Goal: Task Accomplishment & Management: Use online tool/utility

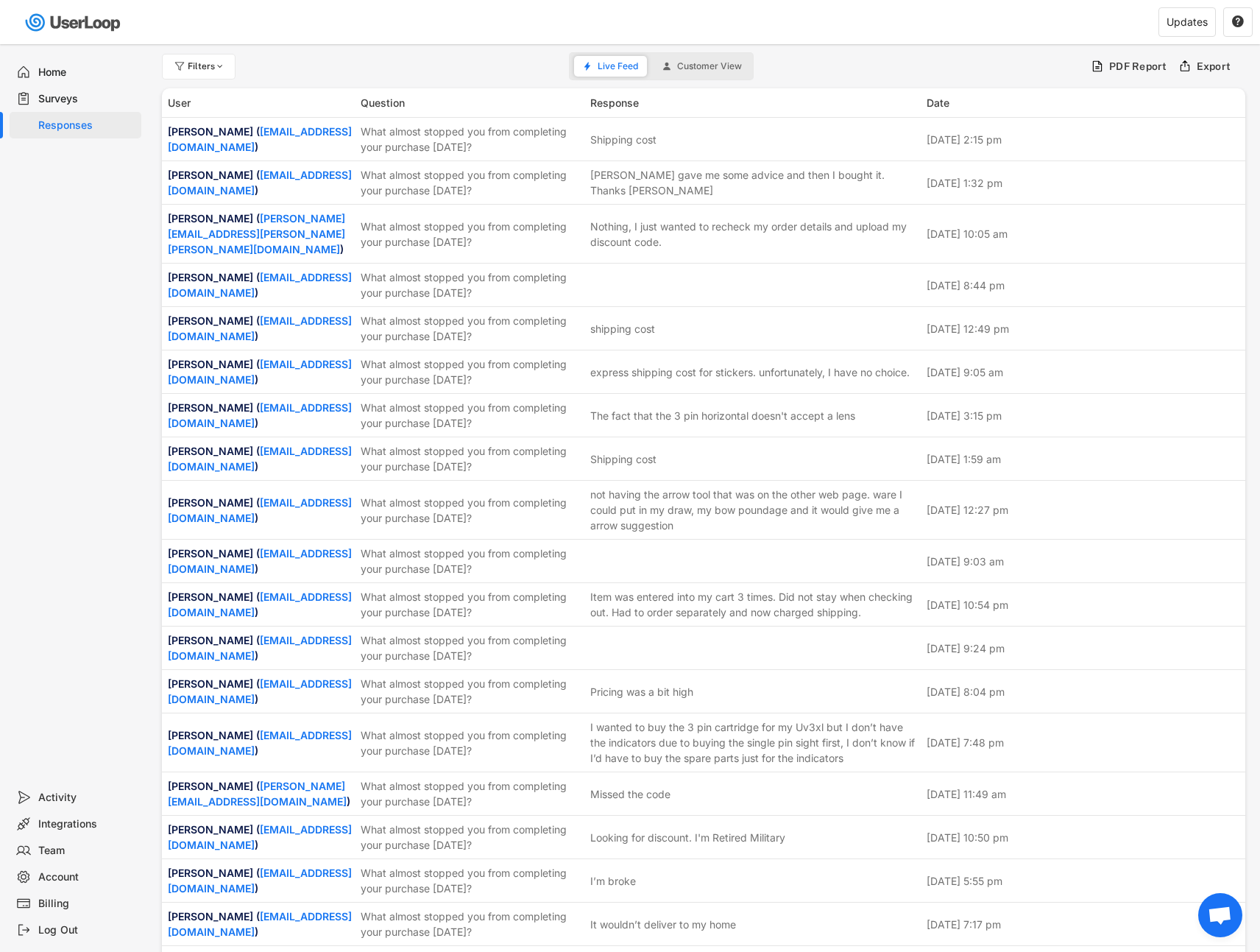
click at [86, 96] on div "Surveys" at bounding box center [86, 99] width 97 height 14
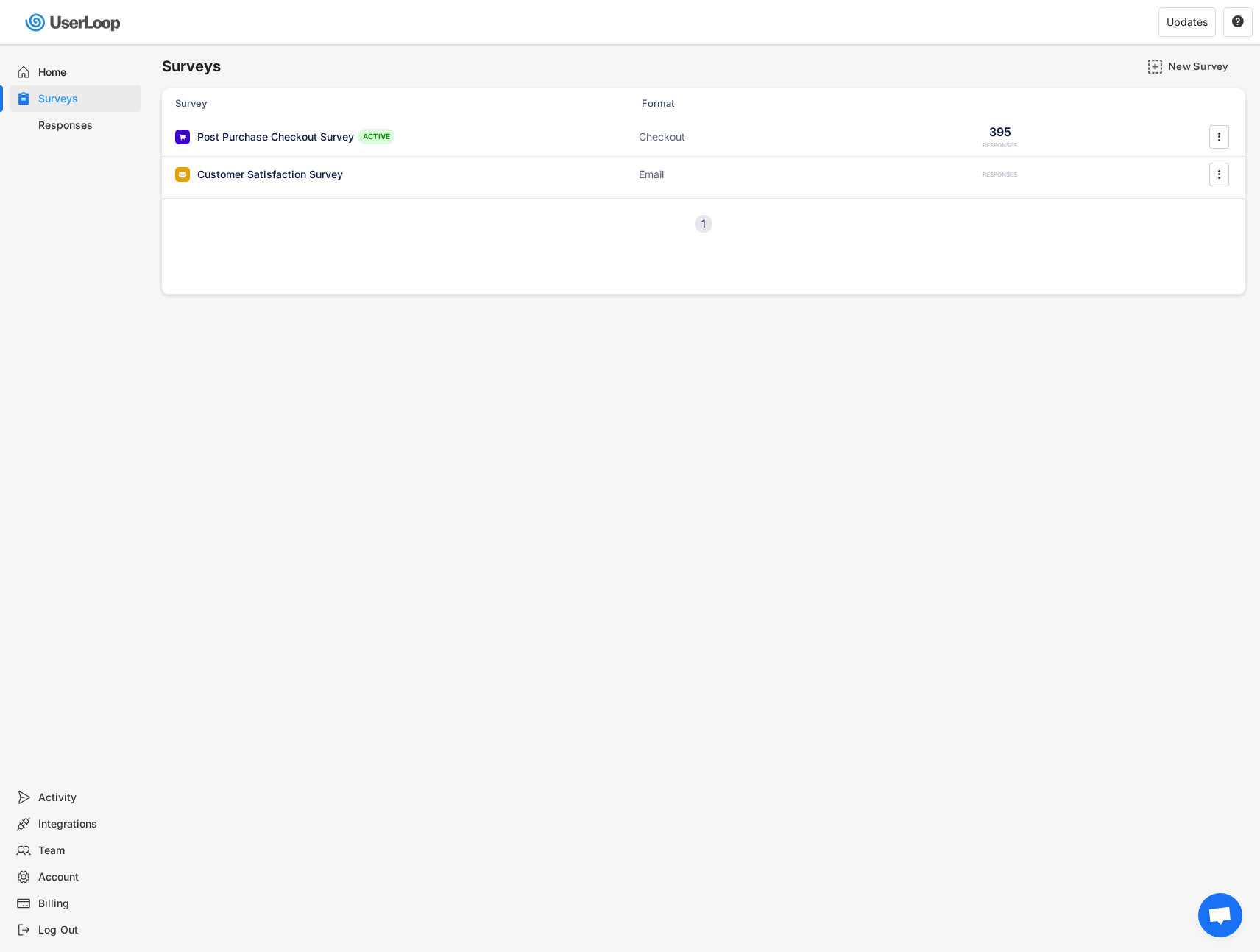
click at [306, 129] on div "Post Purchase Checkout Survey ACTIVE" at bounding box center [323, 137] width 295 height 16
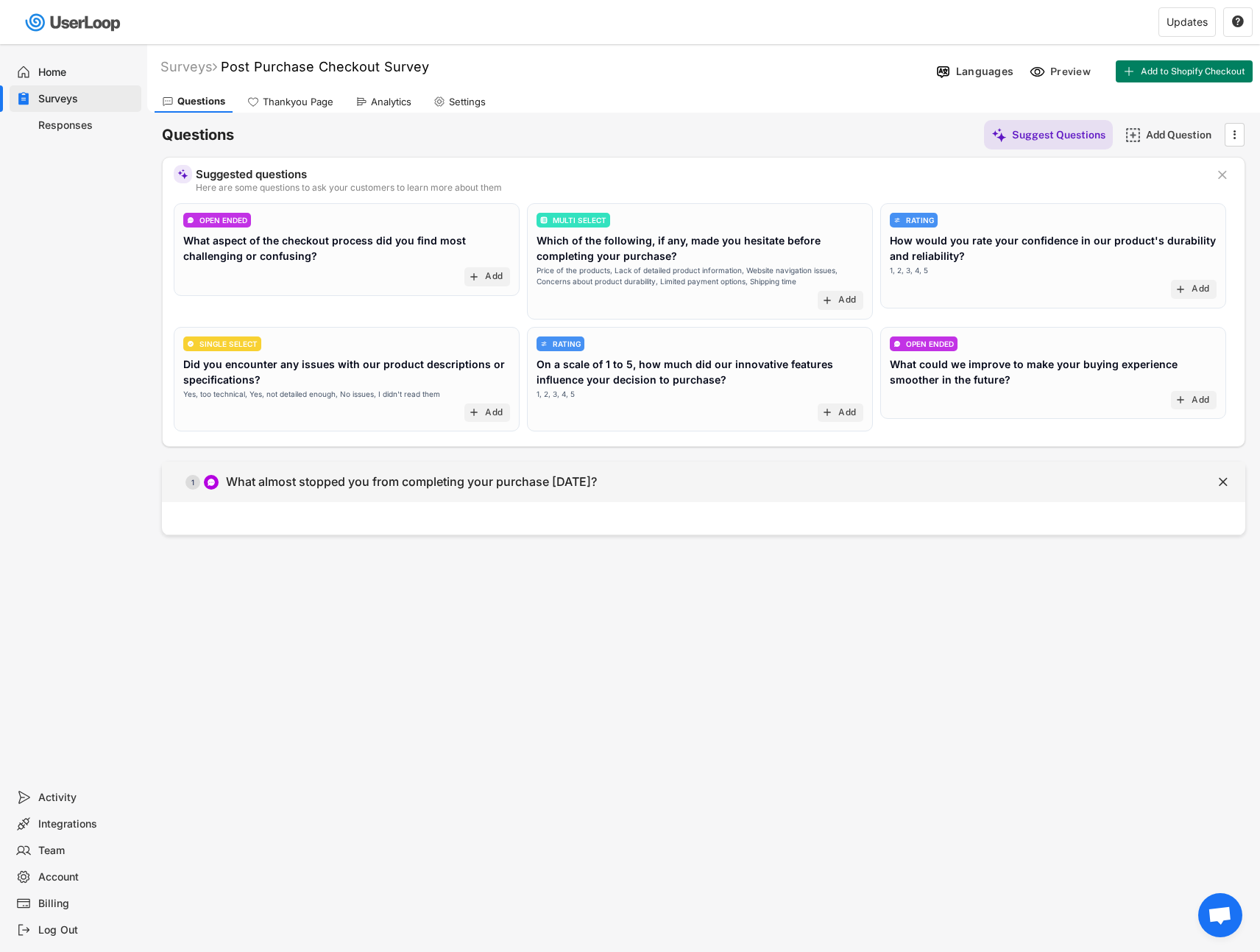
click at [383, 475] on div "What almost stopped you from completing your purchase [DATE]?" at bounding box center [411, 482] width 371 height 16
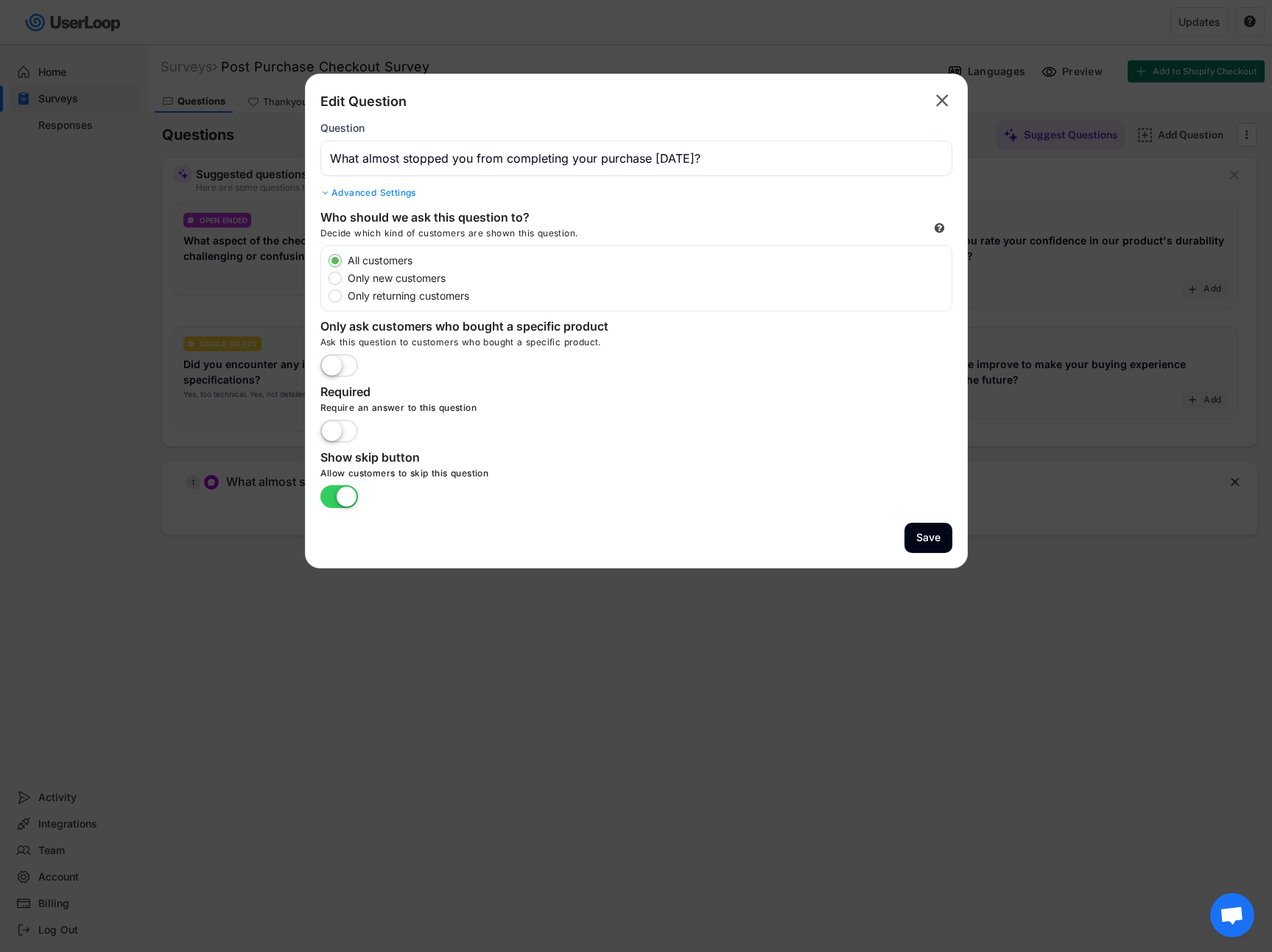
drag, startPoint x: 128, startPoint y: 588, endPoint x: 116, endPoint y: 483, distance: 105.7
click at [128, 589] on div at bounding box center [636, 476] width 1272 height 952
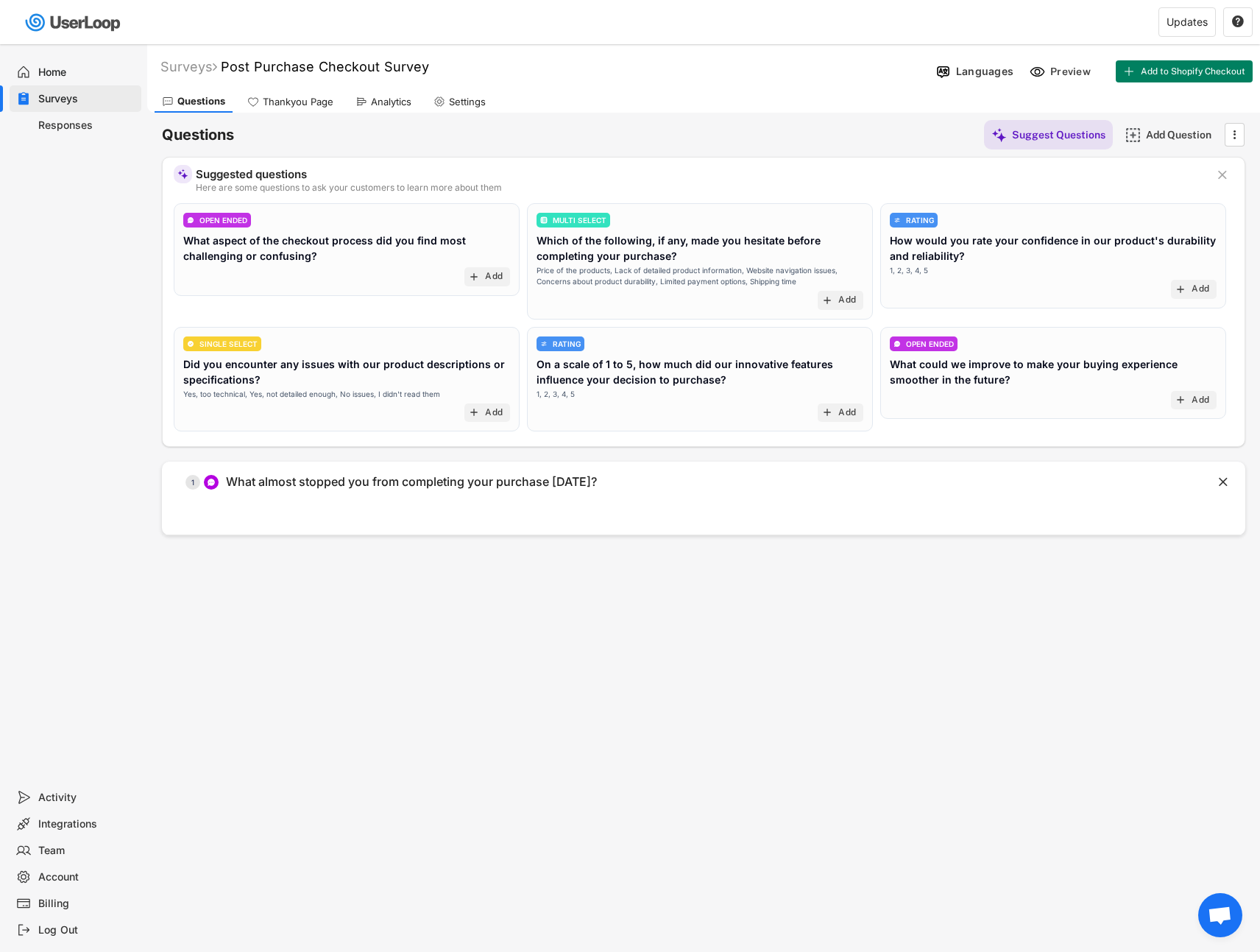
click at [55, 60] on div "Home" at bounding box center [75, 72] width 132 height 26
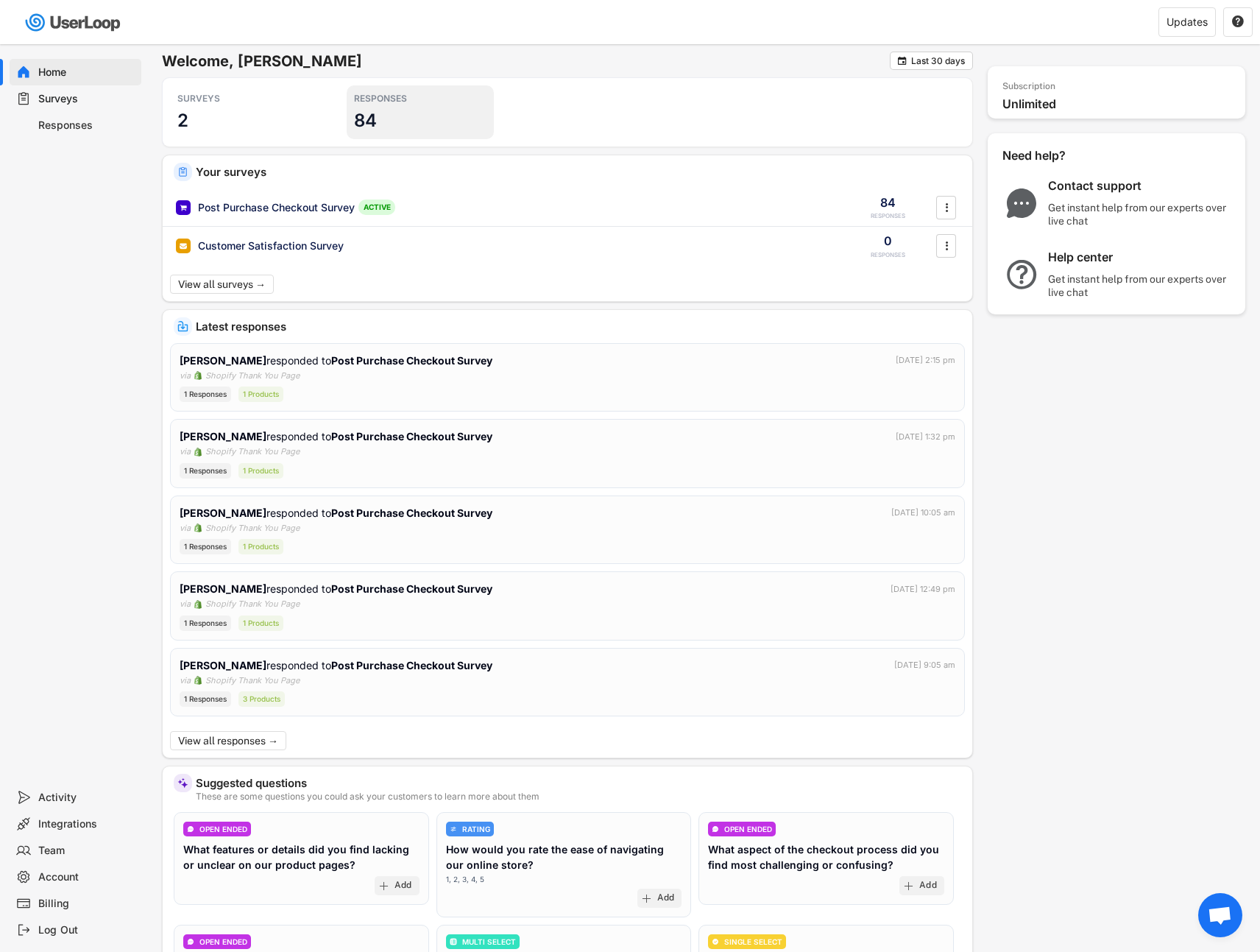
click at [378, 123] on div "RESPONSES 84" at bounding box center [421, 112] width 147 height 54
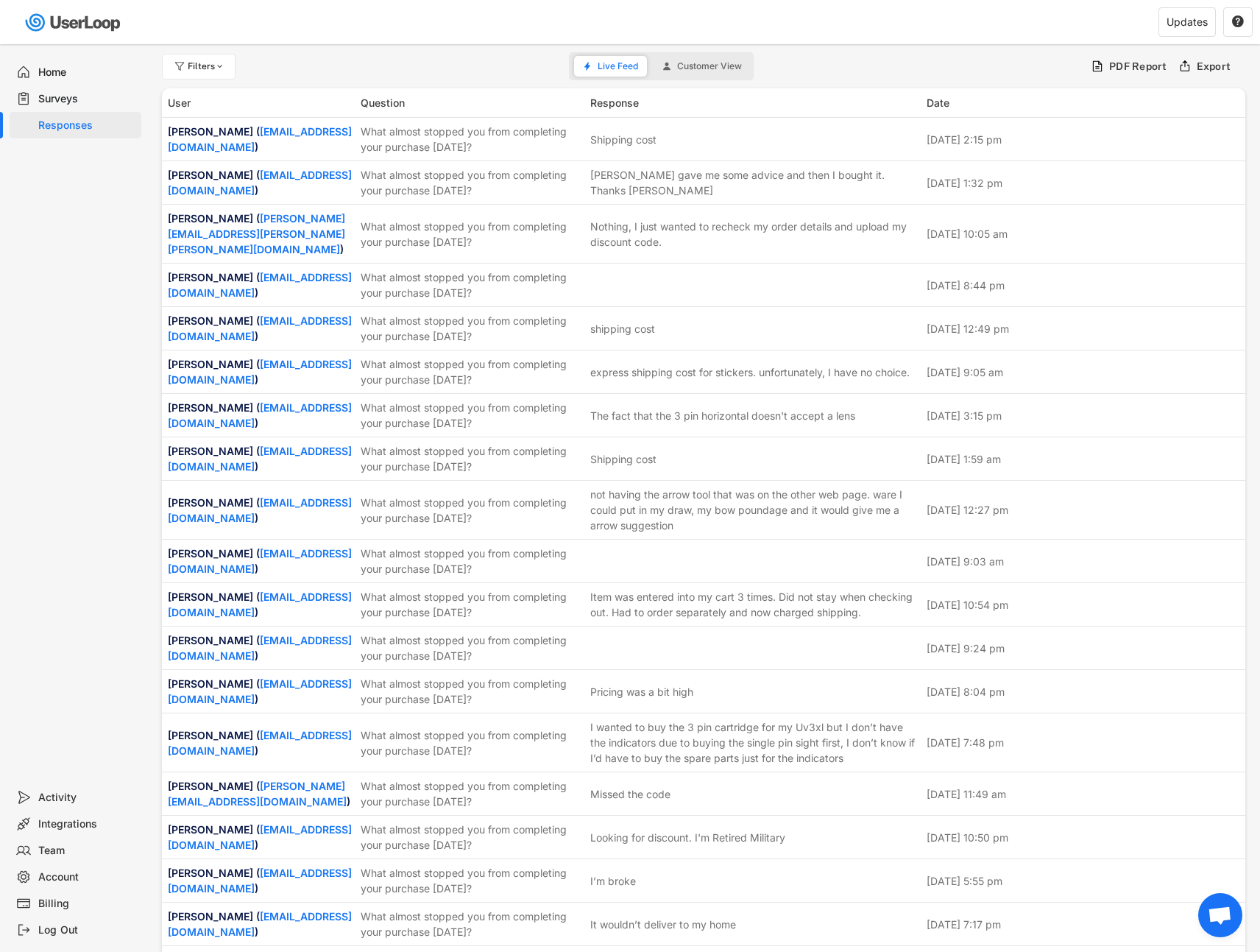
click at [74, 102] on div "Surveys" at bounding box center [86, 99] width 97 height 14
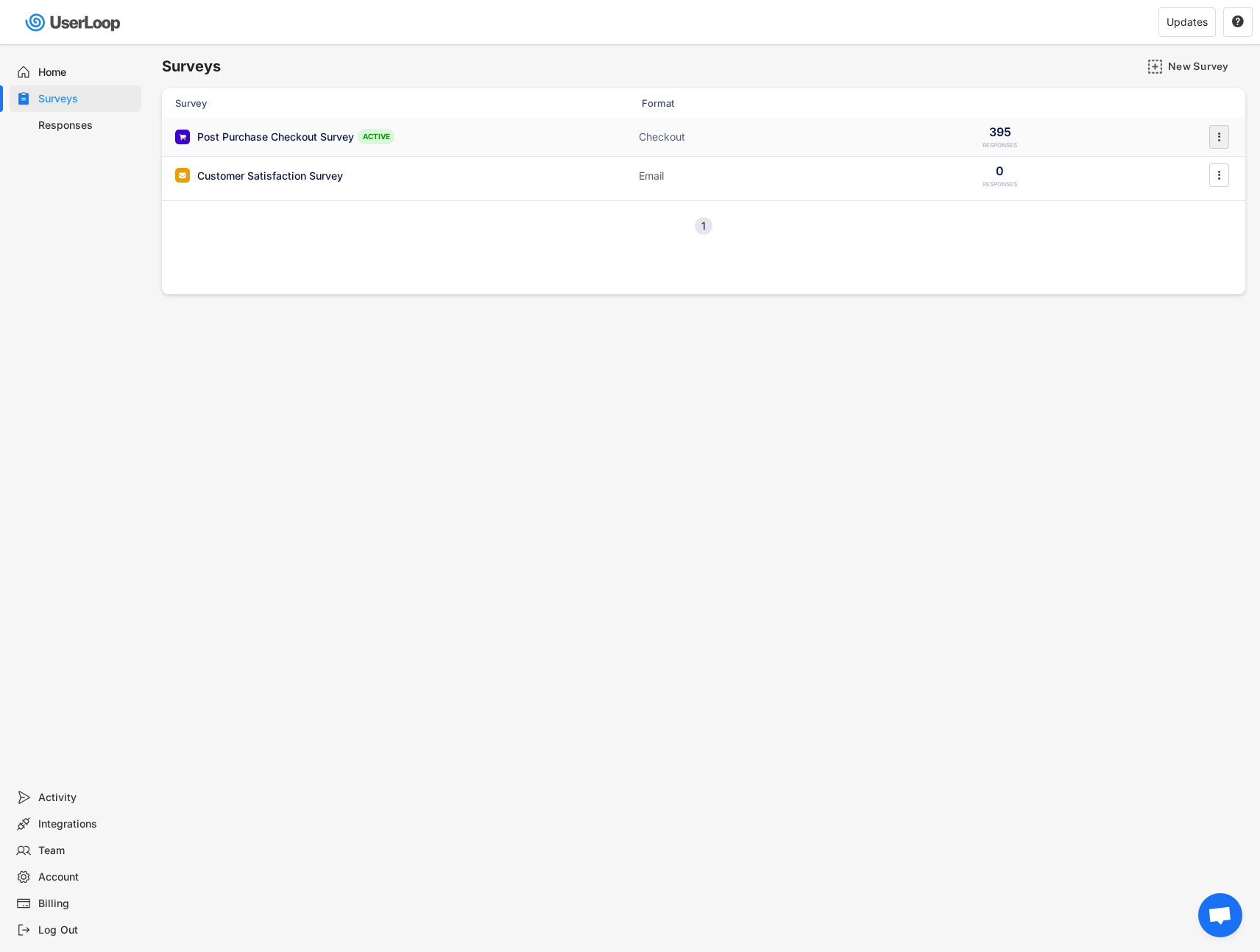
click at [1225, 142] on icon "" at bounding box center [1219, 137] width 15 height 22
click at [1198, 248] on div "Analytics" at bounding box center [1187, 256] width 116 height 22
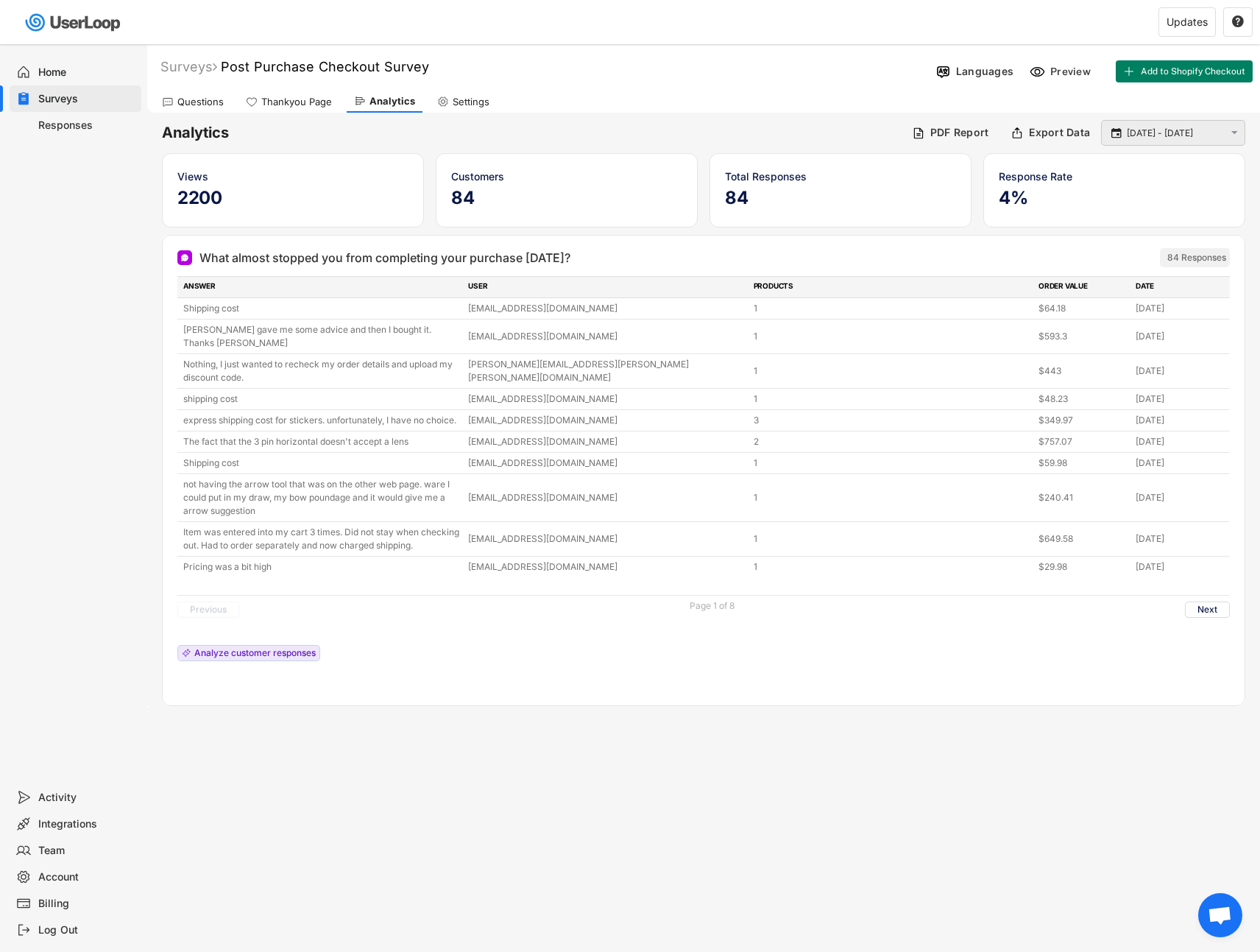
click at [1178, 127] on input "[DATE] - [DATE]" at bounding box center [1175, 133] width 97 height 15
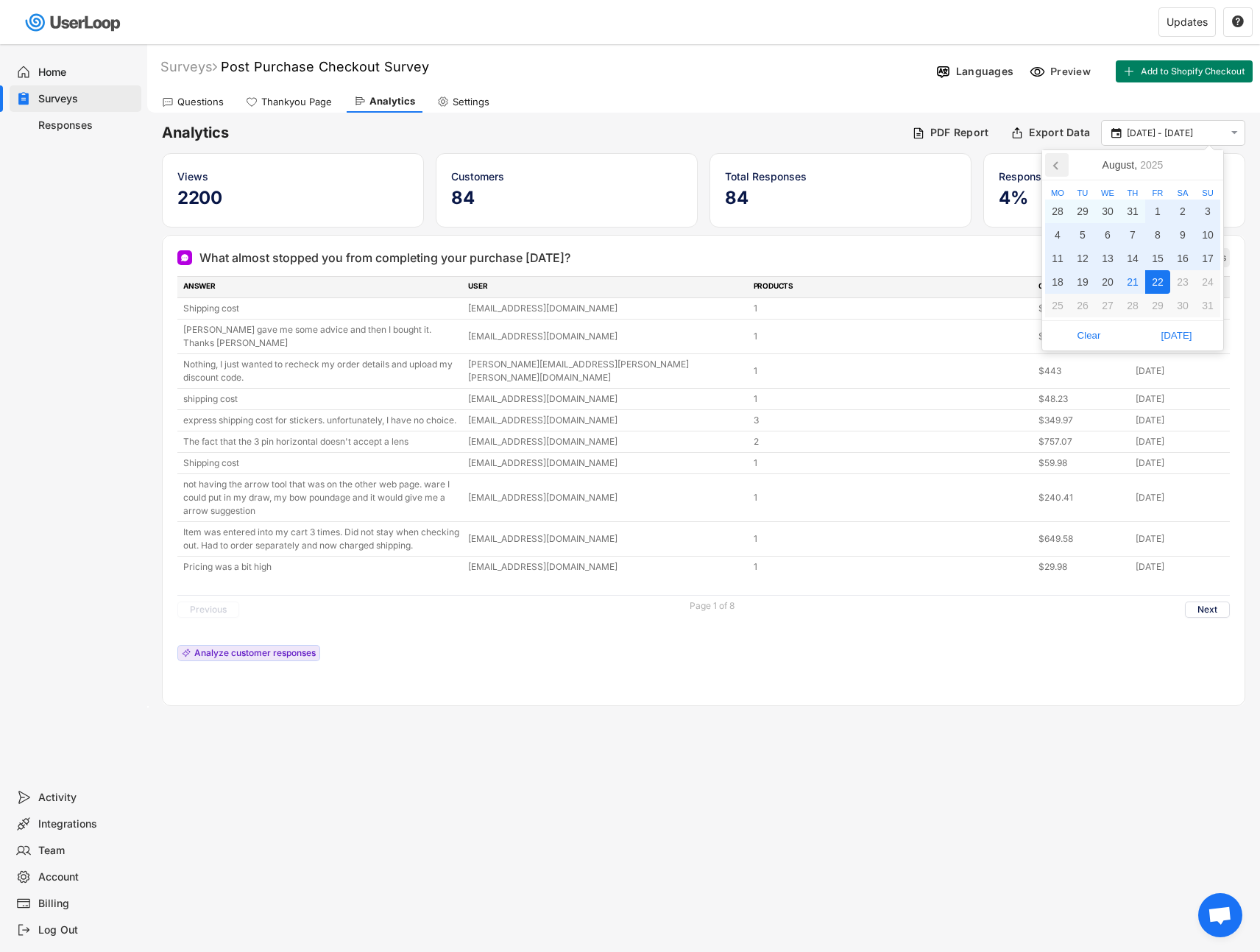
click at [1049, 173] on icon at bounding box center [1057, 165] width 23 height 23
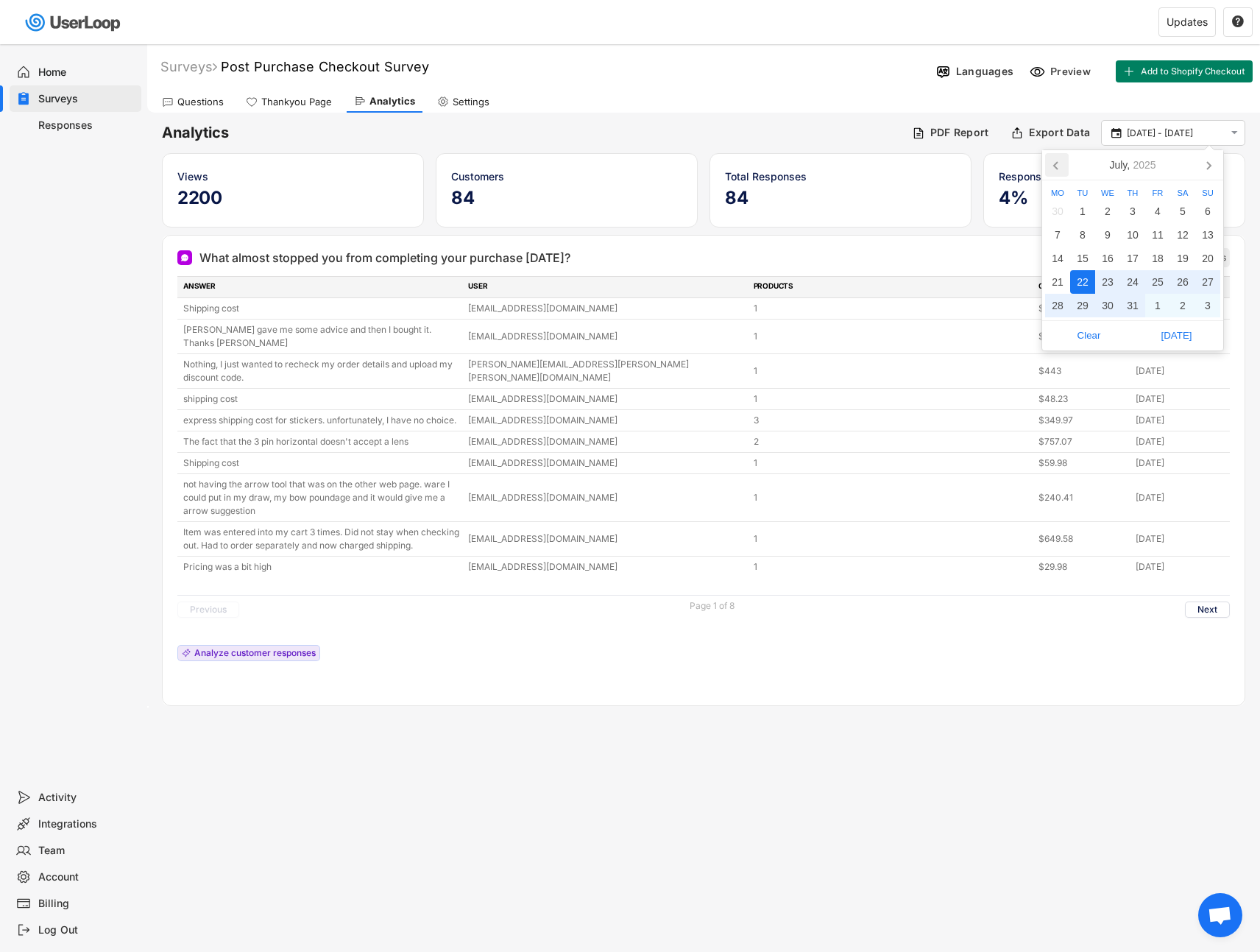
click at [1049, 173] on icon at bounding box center [1057, 165] width 23 height 23
click at [1049, 172] on icon at bounding box center [1057, 165] width 23 height 23
click at [1176, 214] on div "1" at bounding box center [1183, 211] width 25 height 23
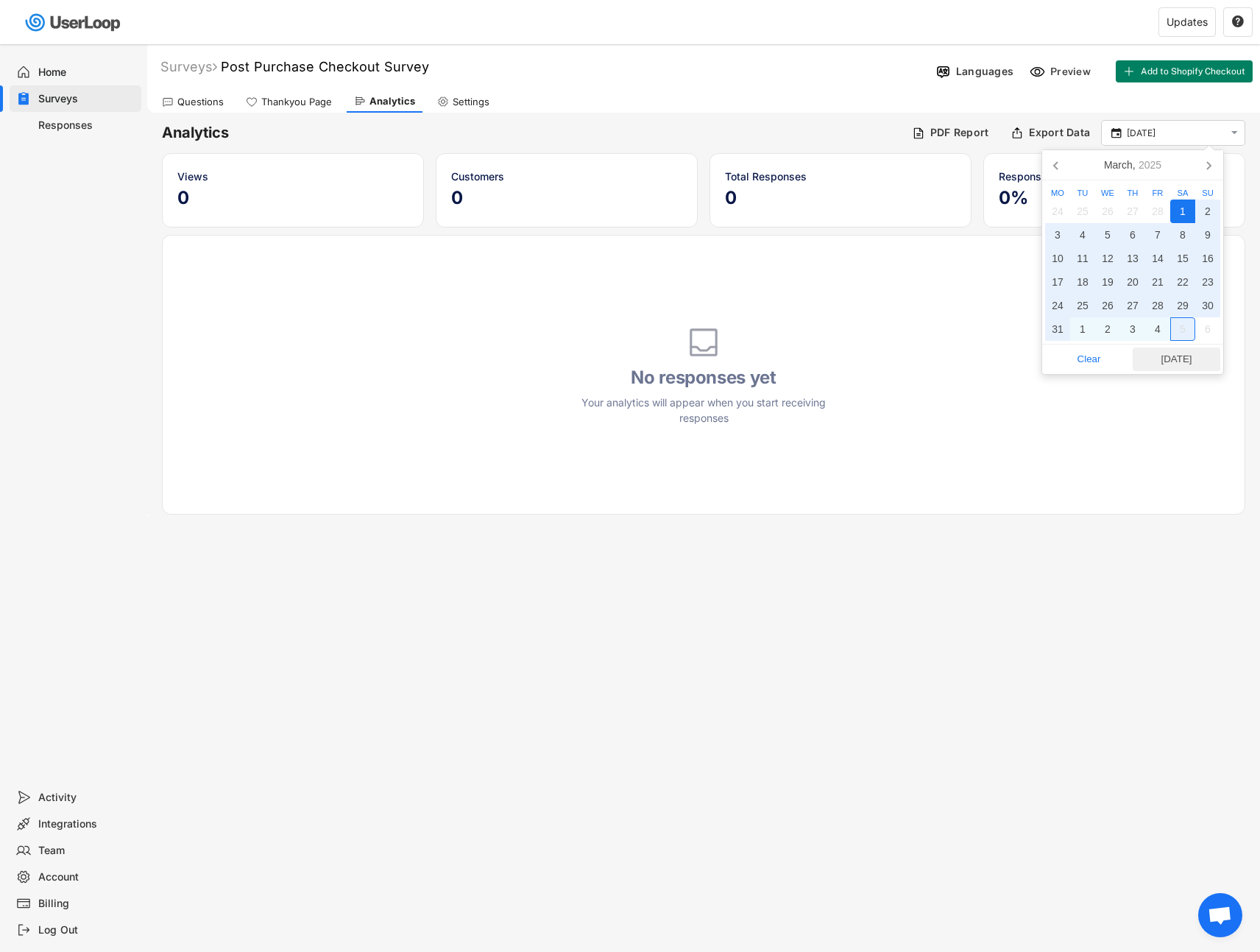
click at [1187, 353] on span "[DATE]" at bounding box center [1176, 359] width 79 height 22
type input "[DATE] - [DATE]"
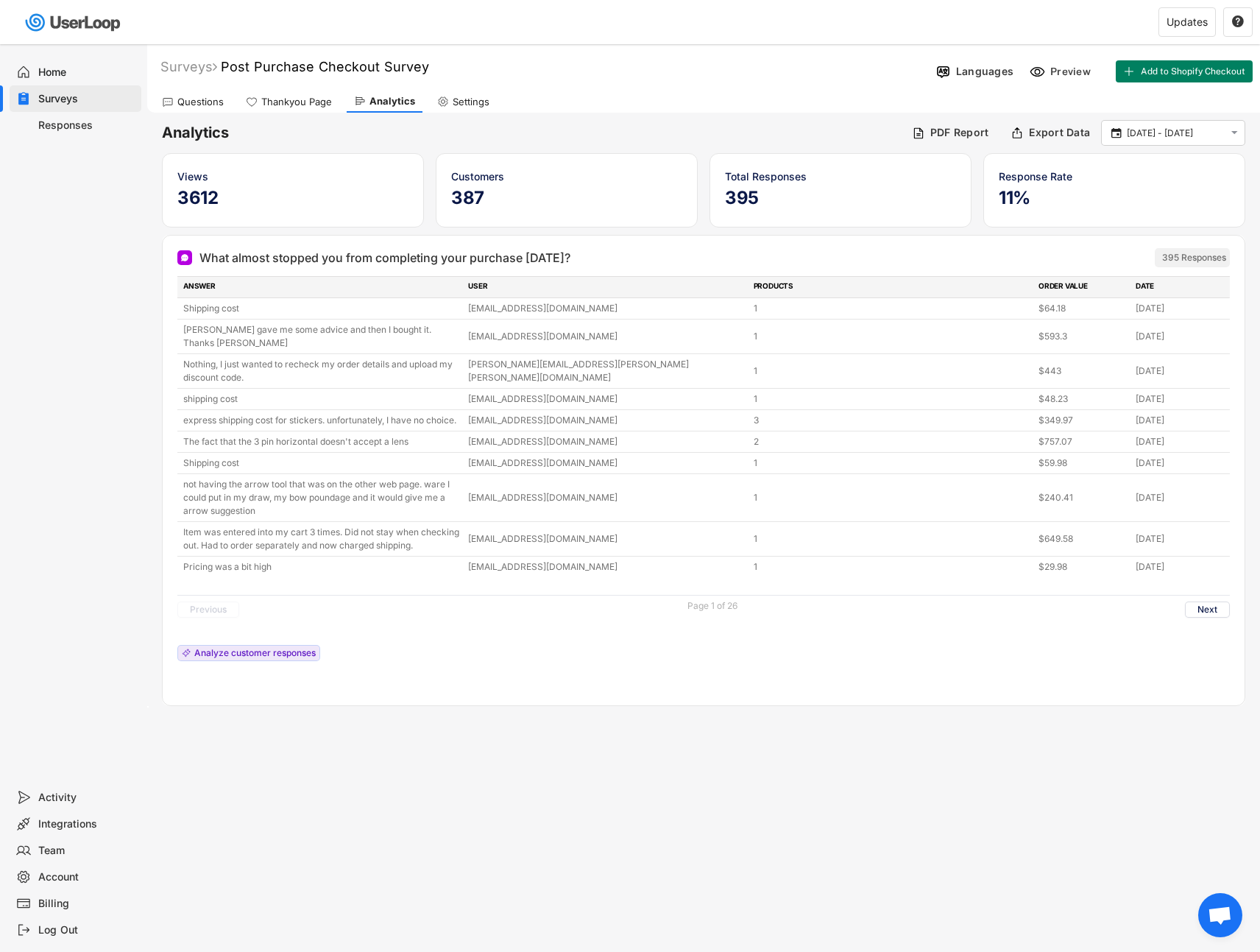
click at [635, 74] on div "Surveys Post Purchase Checkout Survey" at bounding box center [539, 66] width 783 height 17
click at [249, 648] on div "Analyze customer responses" at bounding box center [255, 652] width 122 height 9
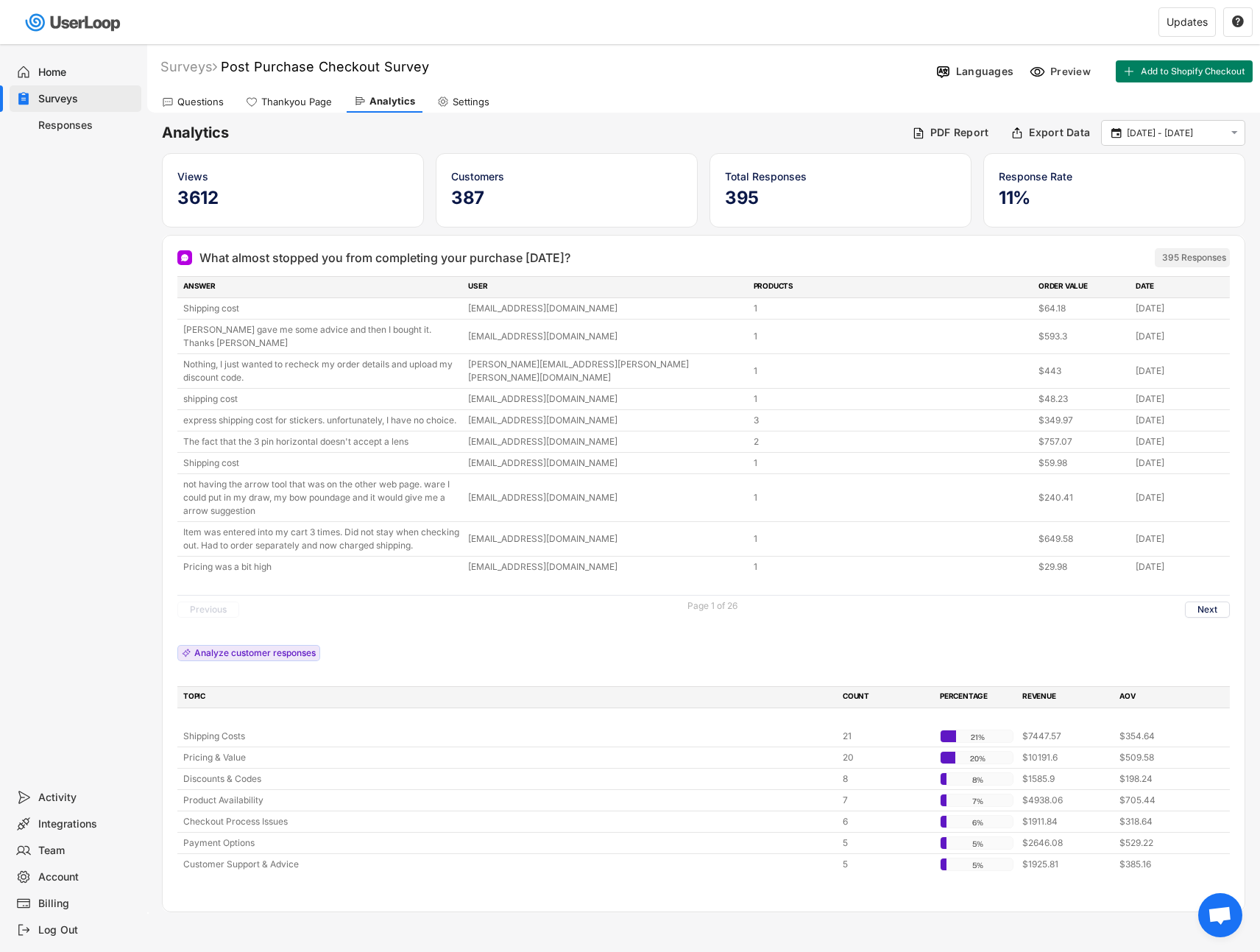
click at [1193, 261] on div "395 Responses" at bounding box center [1194, 257] width 64 height 12
click at [1127, 261] on div "395 Responses" at bounding box center [1149, 257] width 162 height 19
click at [1033, 133] on div "Export Data" at bounding box center [1060, 132] width 61 height 13
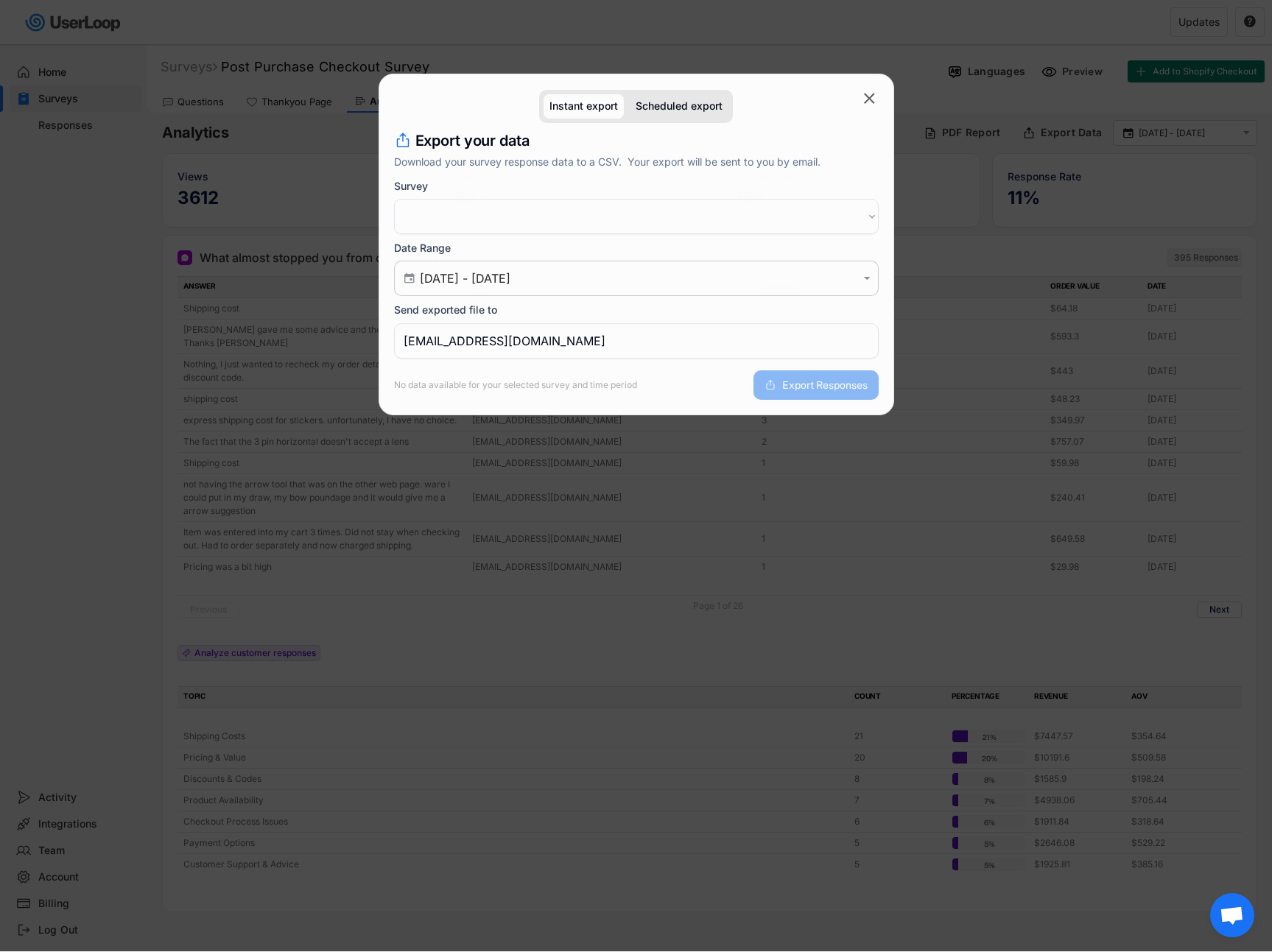
select select ""1348695171700984260__LOOKUP__1745414302700x350545066782429440""
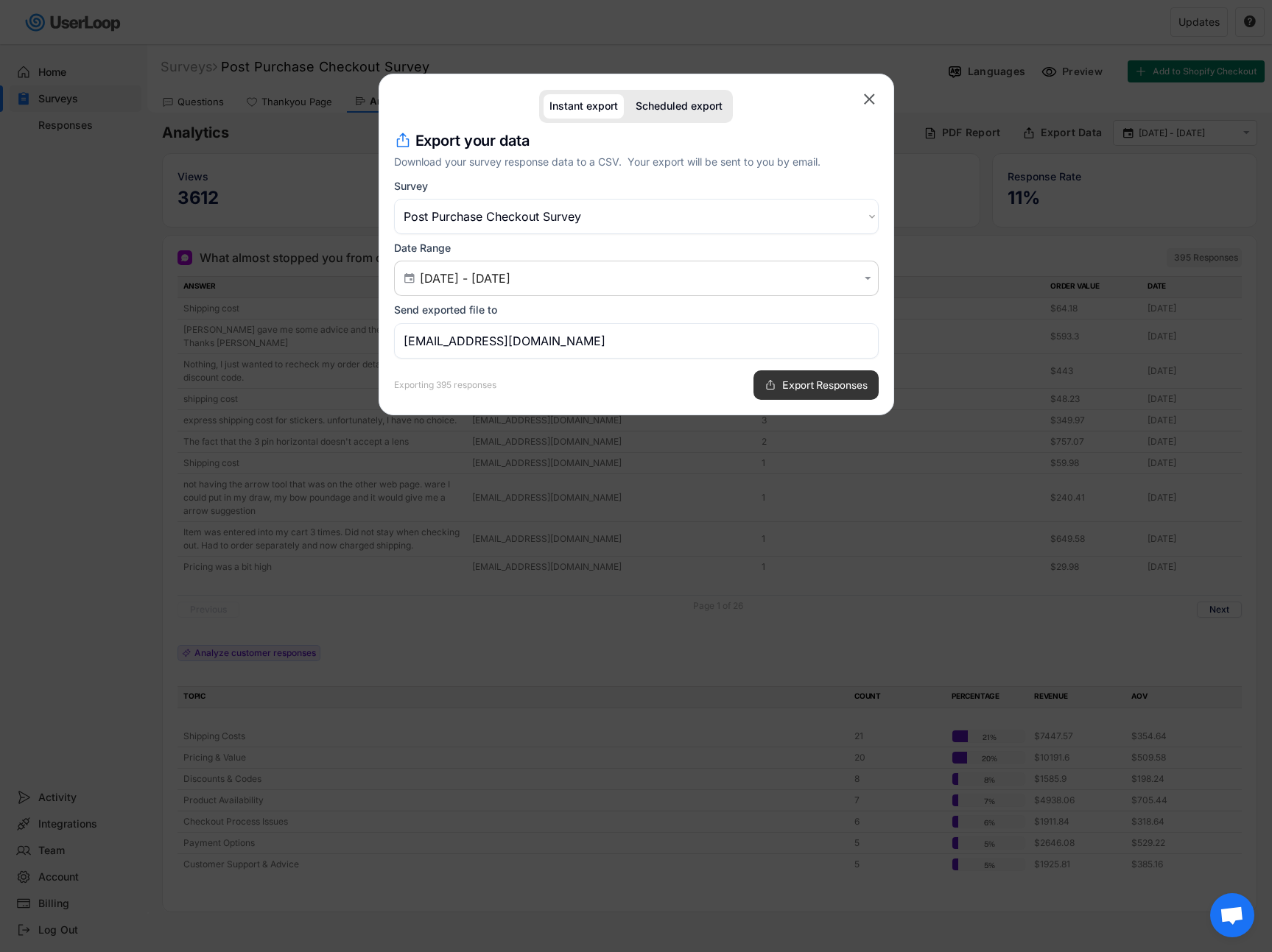
click at [808, 375] on button "Export Responses" at bounding box center [816, 385] width 125 height 30
